Goal: Find specific page/section: Find specific page/section

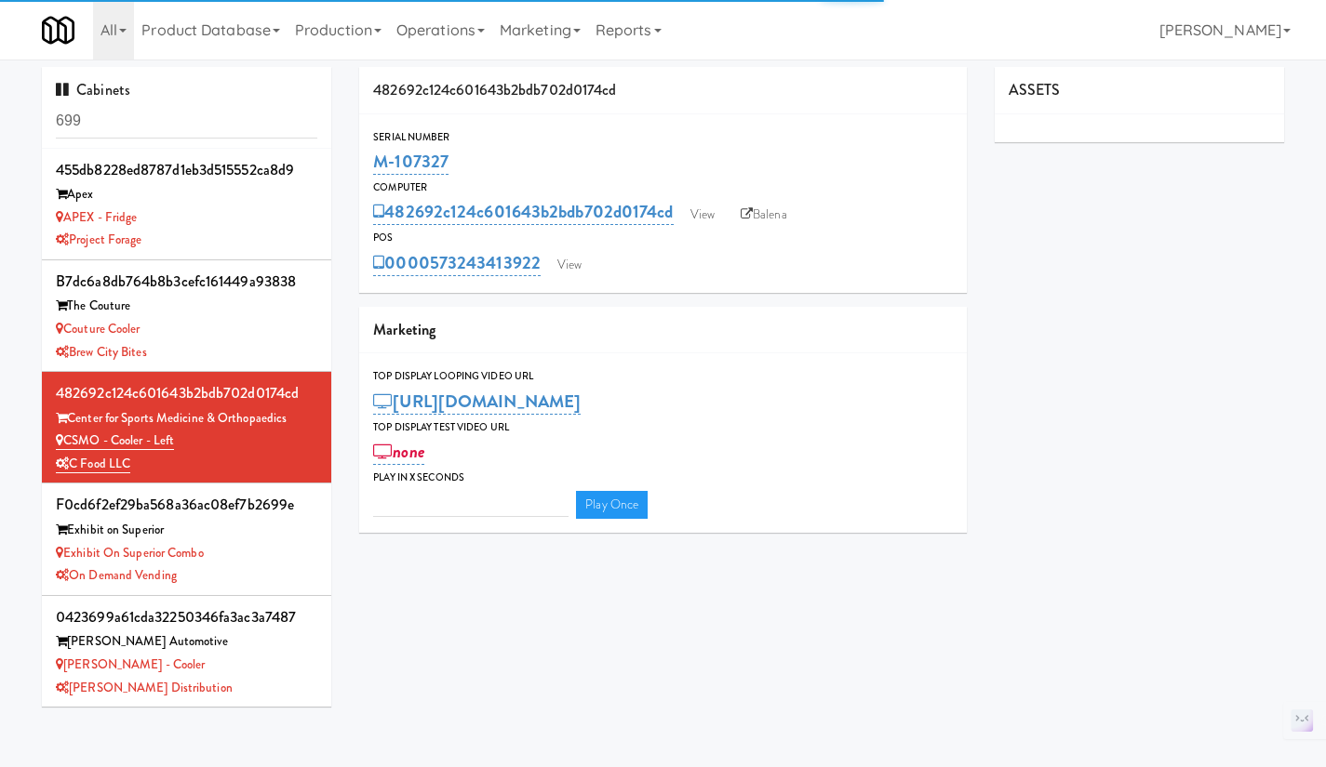
type input "3"
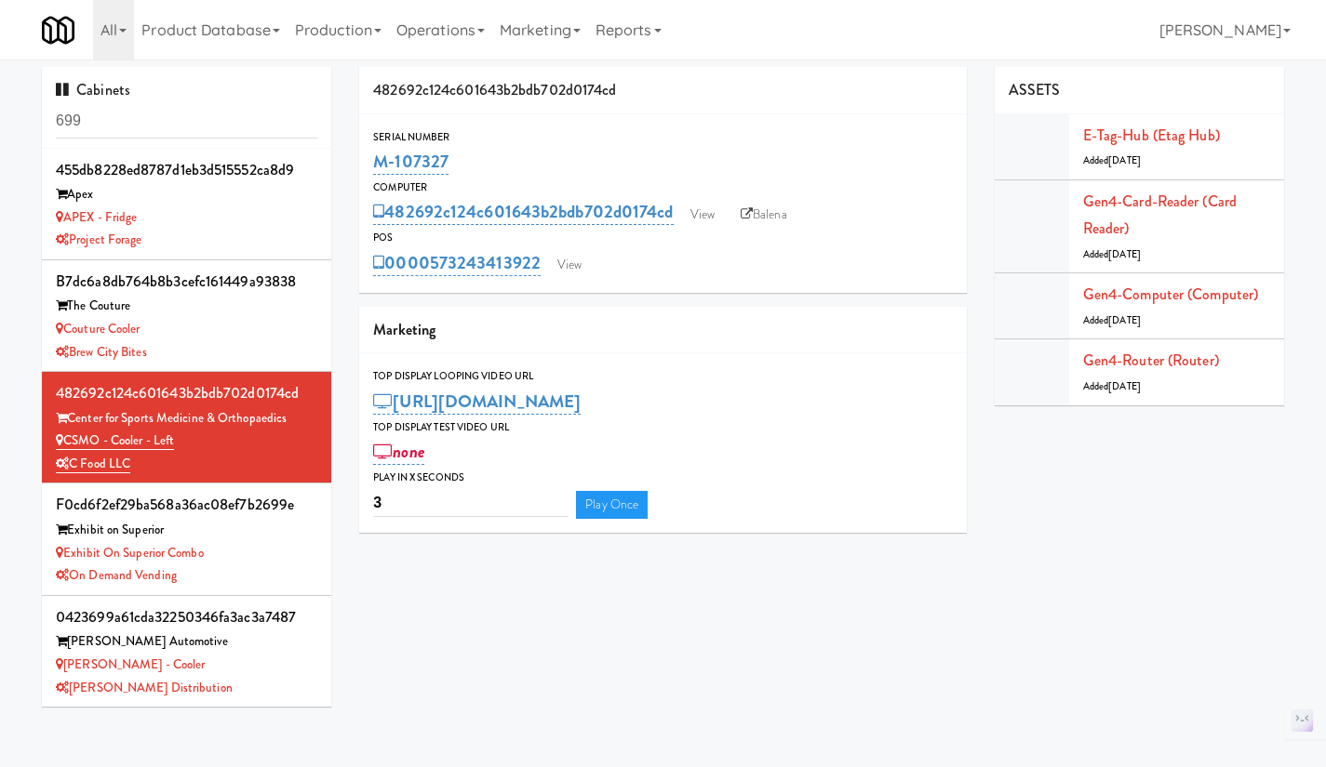
click at [215, 121] on input "699" at bounding box center [186, 121] width 261 height 34
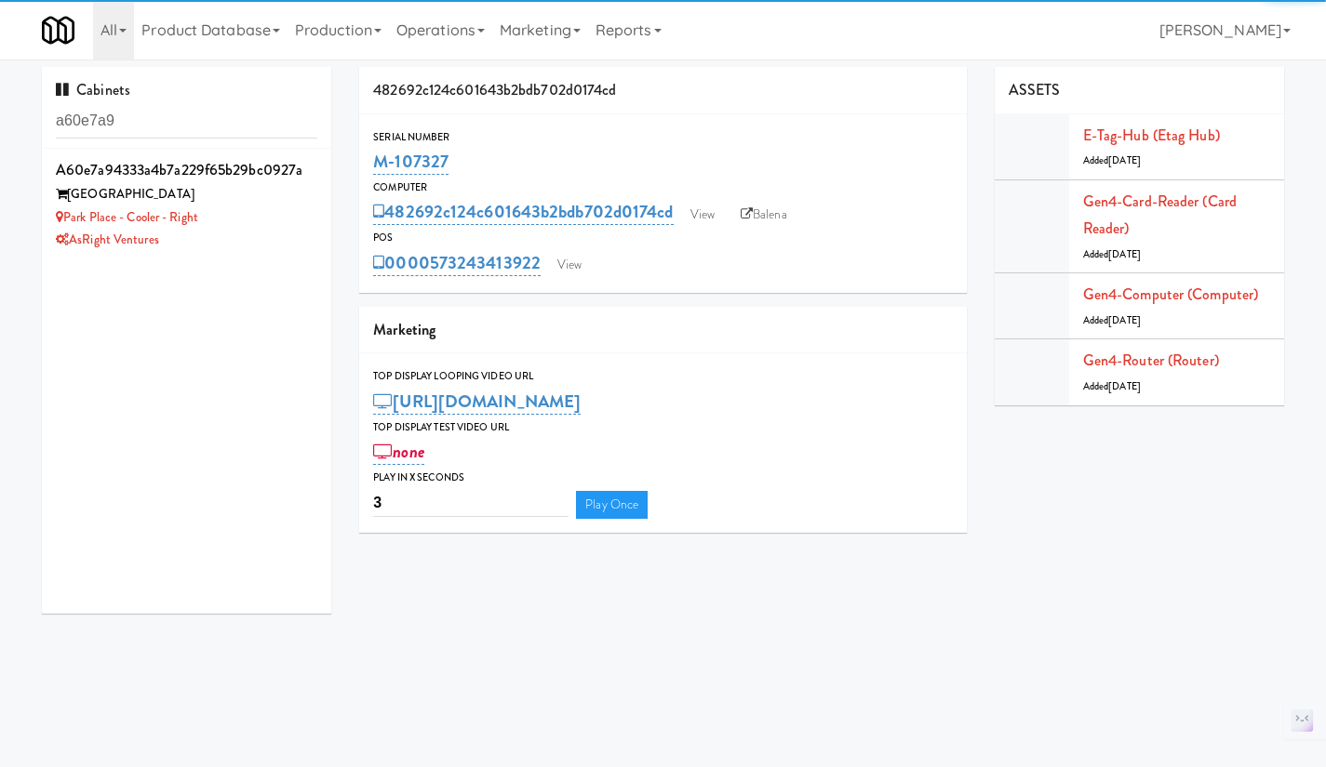
type input "a60e7a9"
click at [268, 232] on div "AsRight Ventures" at bounding box center [186, 240] width 261 height 23
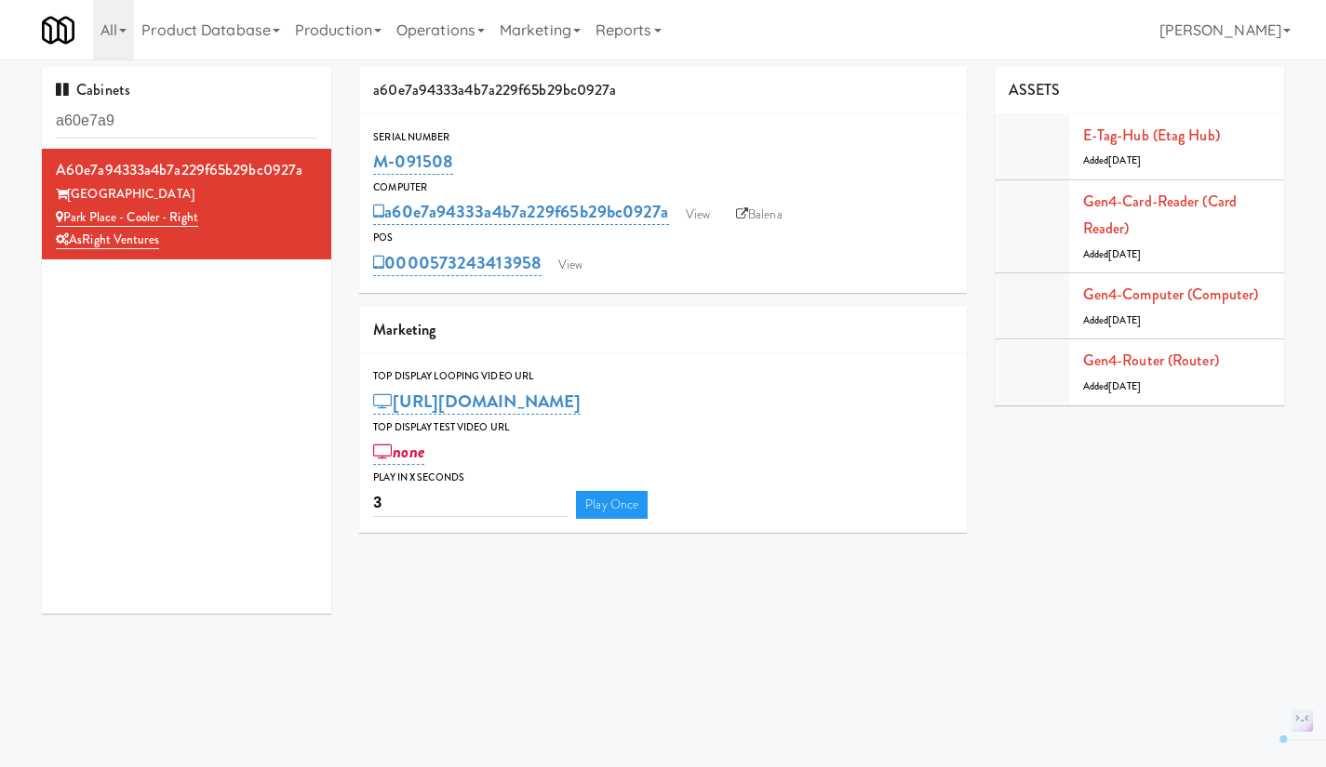
drag, startPoint x: 488, startPoint y: 154, endPoint x: 361, endPoint y: 154, distance: 127.4
click at [361, 154] on div "Serial Number M-091508" at bounding box center [662, 153] width 607 height 50
copy link "M-091508"
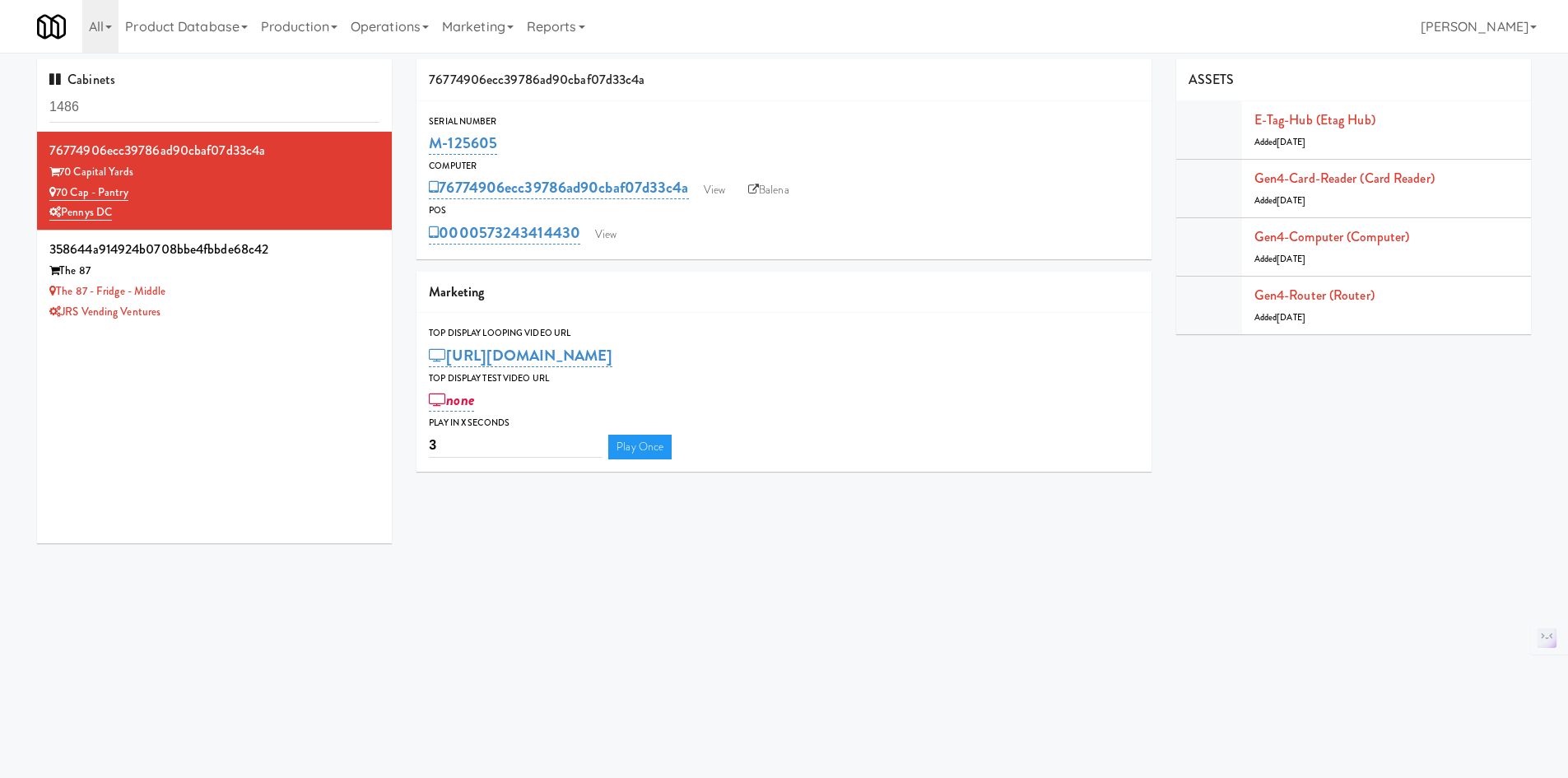
click at [73, 98] on input "1486" at bounding box center [214, 107] width 330 height 30
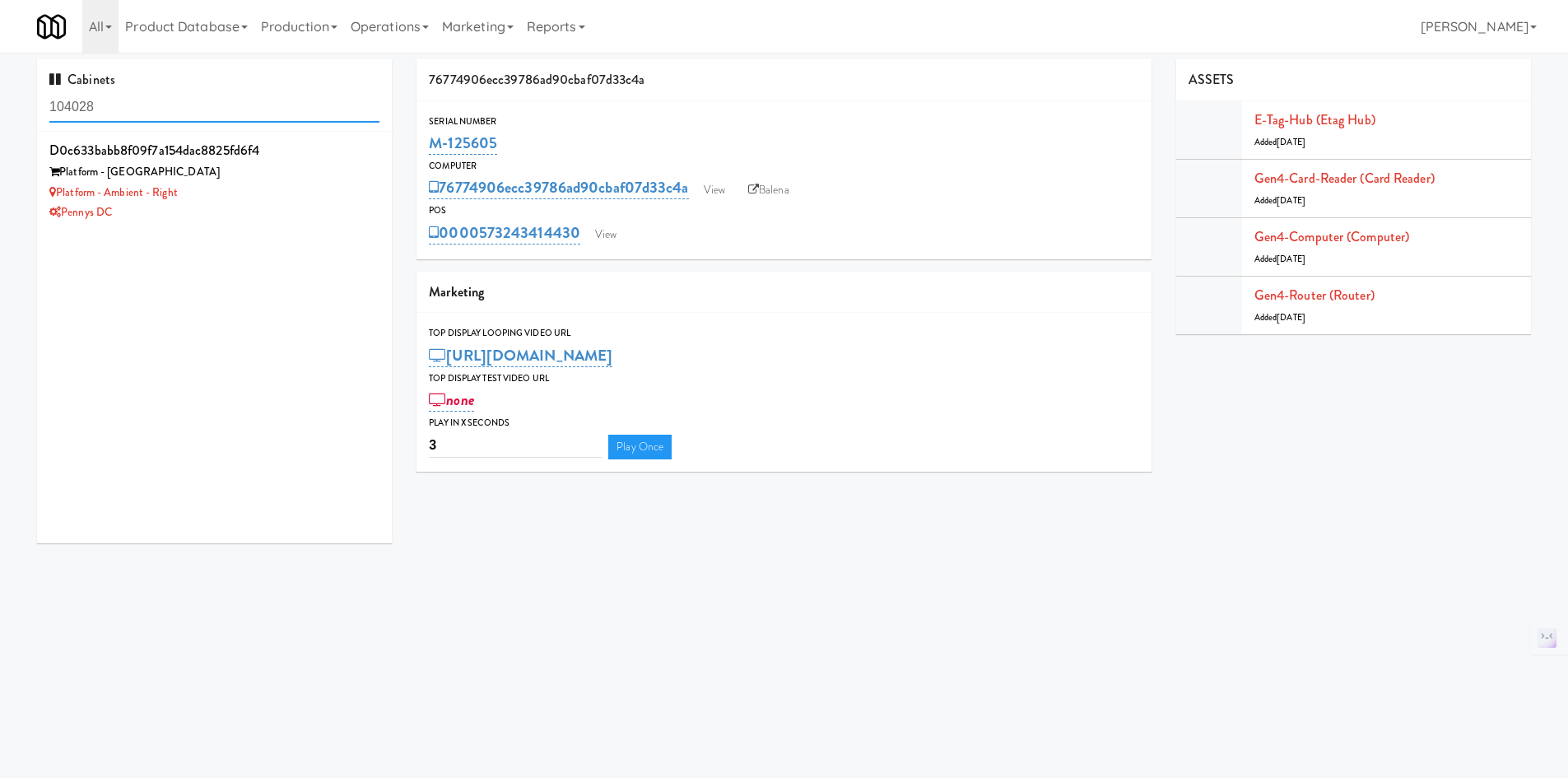
click at [219, 115] on input "104028" at bounding box center [214, 107] width 330 height 30
click at [203, 107] on input "104031" at bounding box center [214, 107] width 330 height 30
click at [252, 101] on input "104030" at bounding box center [214, 107] width 330 height 30
type input "104031"
